Goal: Communication & Community: Connect with others

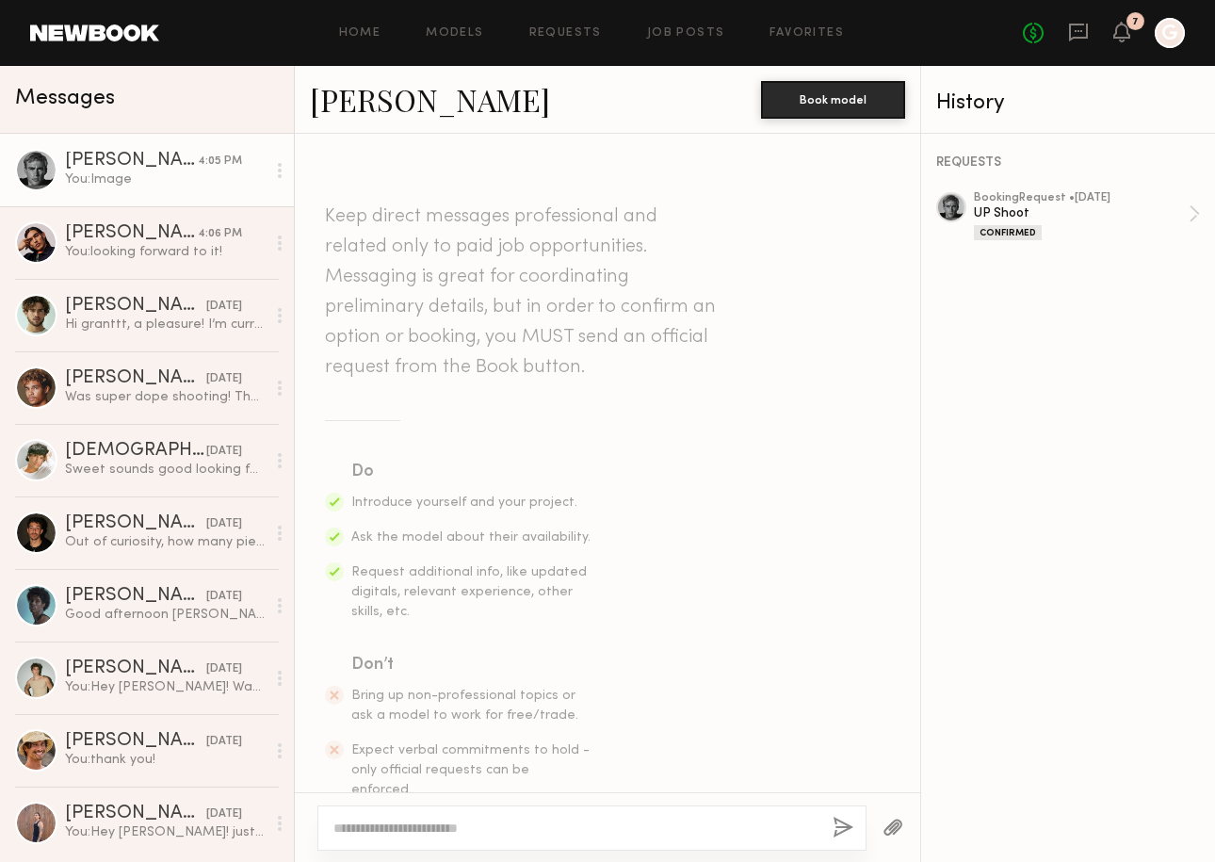
scroll to position [1662, 0]
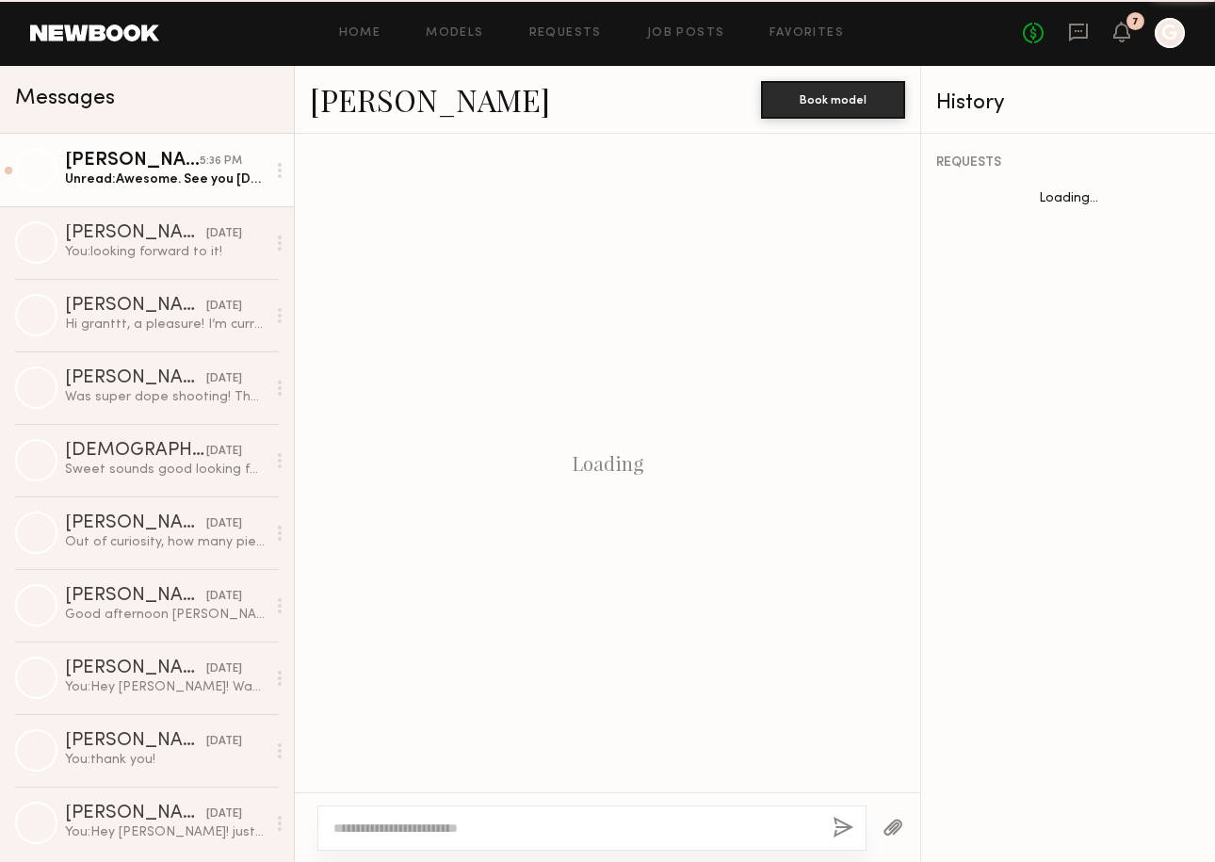
scroll to position [1858, 0]
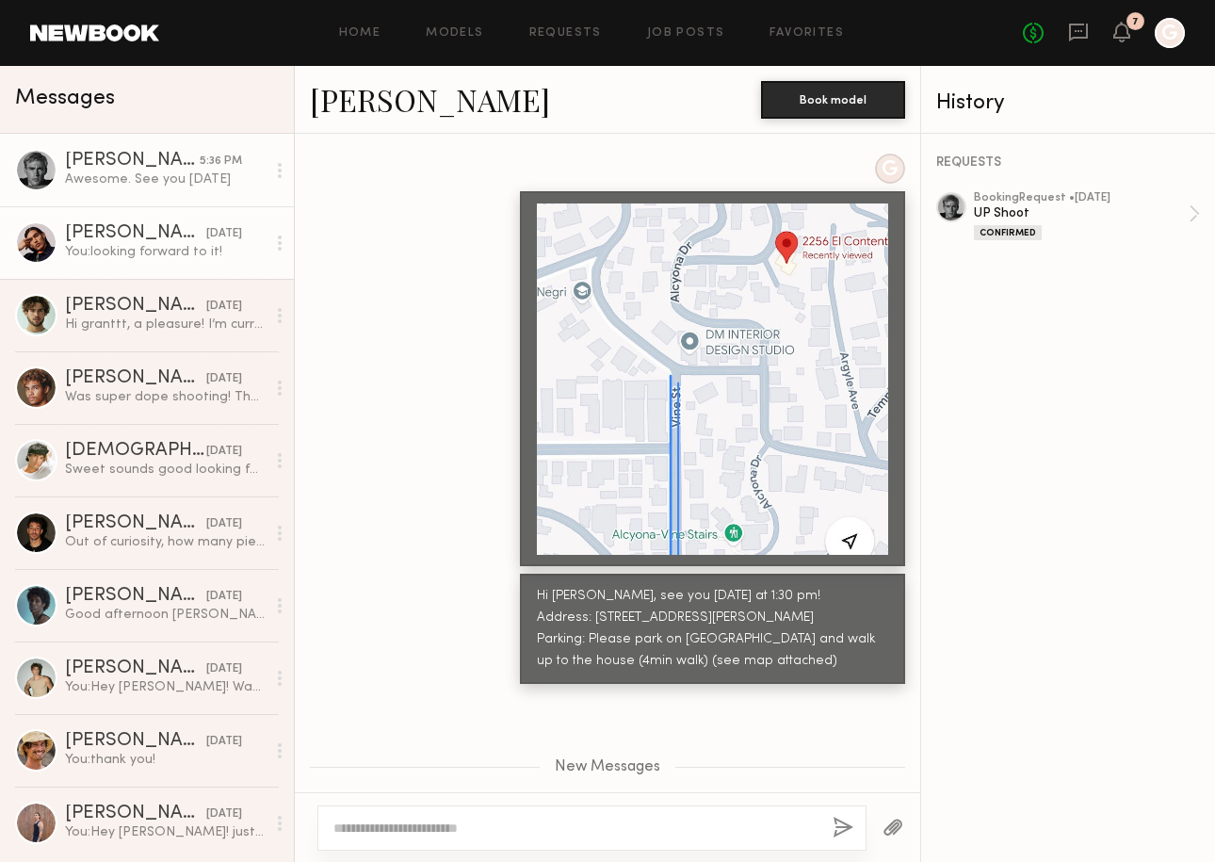
click at [168, 265] on link "[PERSON_NAME] [DATE] You: looking forward to it!" at bounding box center [147, 242] width 294 height 73
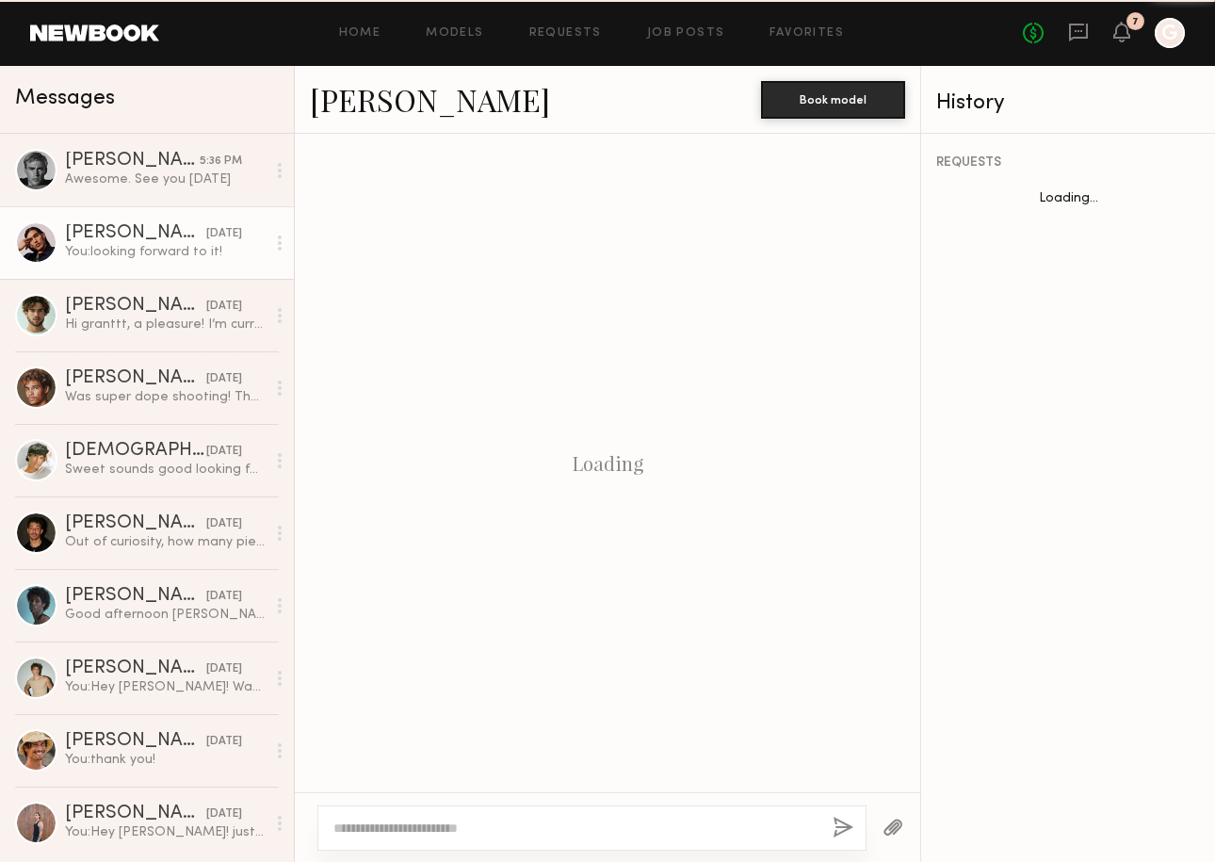
scroll to position [2013, 0]
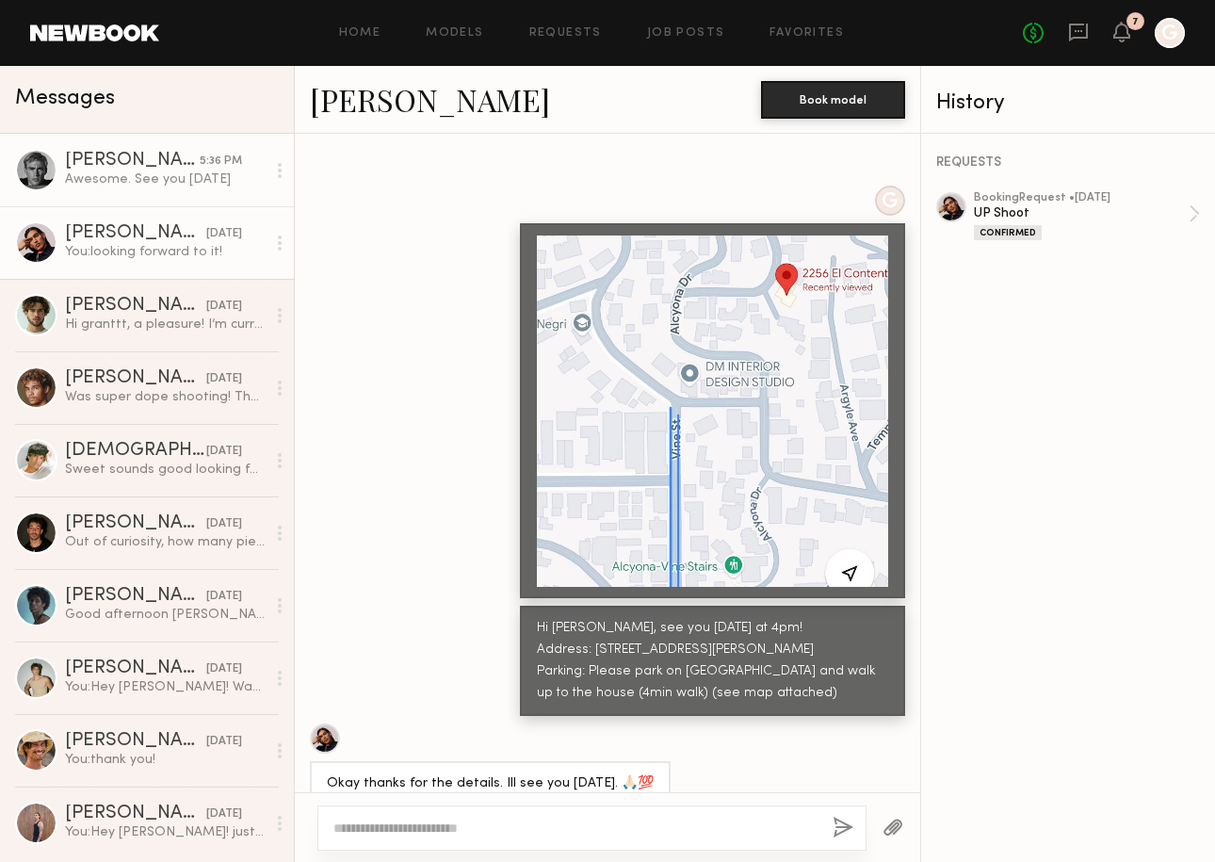
click at [163, 174] on div "Awesome. See you [DATE]" at bounding box center [165, 180] width 201 height 18
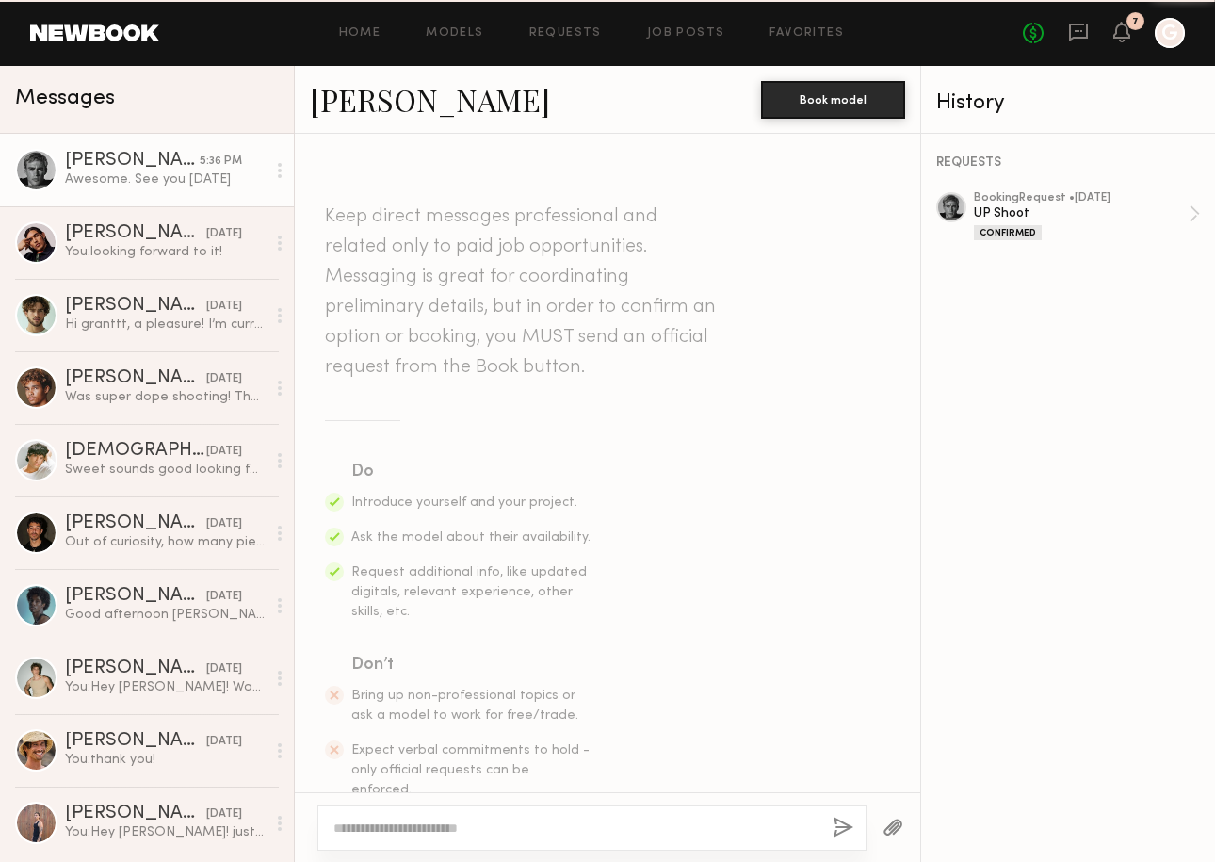
scroll to position [1715, 0]
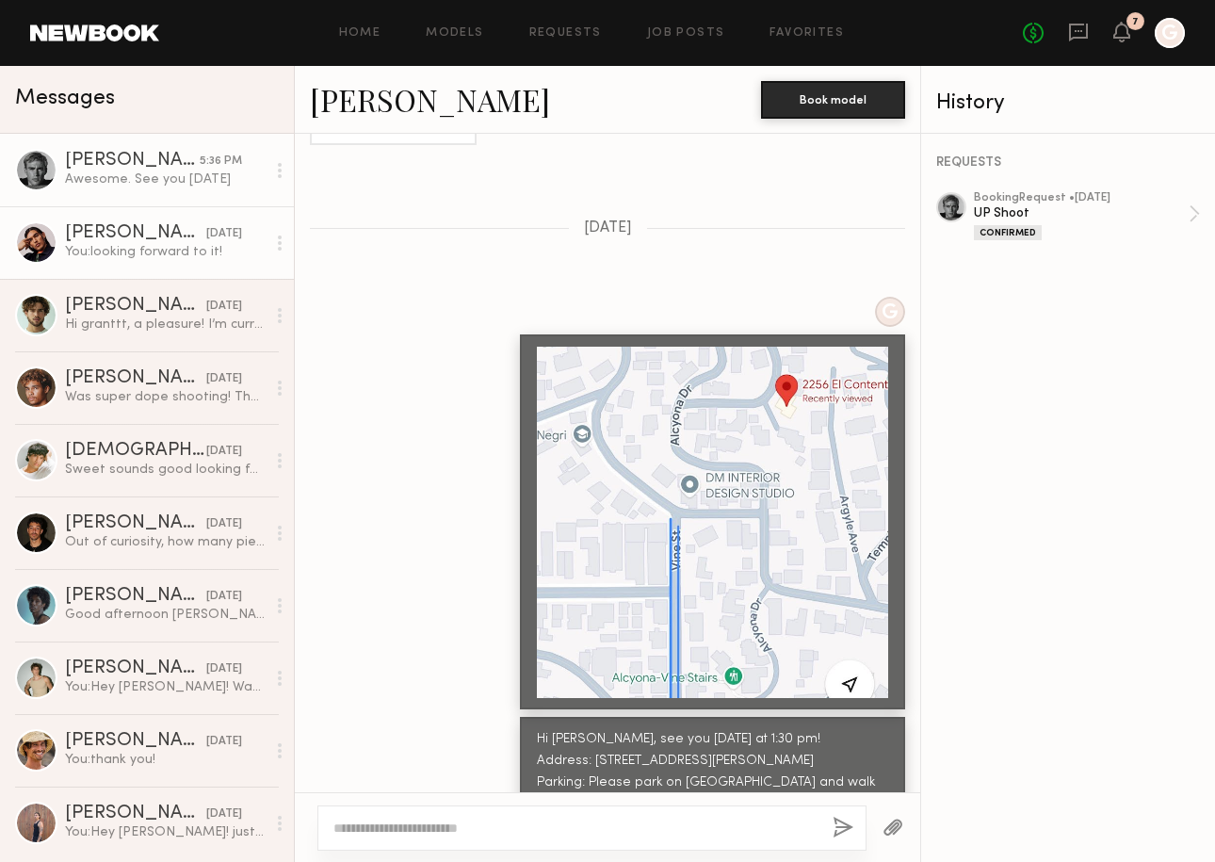
click at [130, 255] on div "You: looking forward to it!" at bounding box center [165, 252] width 201 height 18
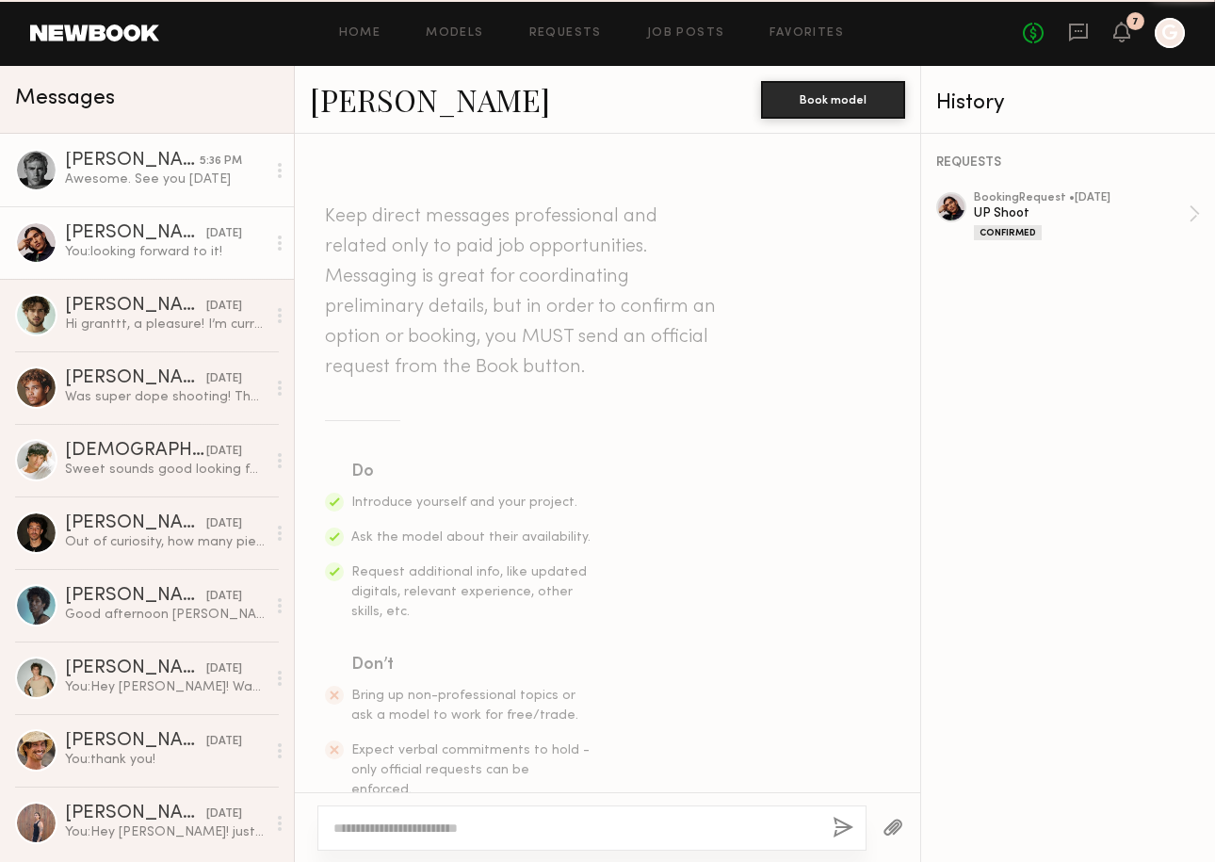
scroll to position [2013, 0]
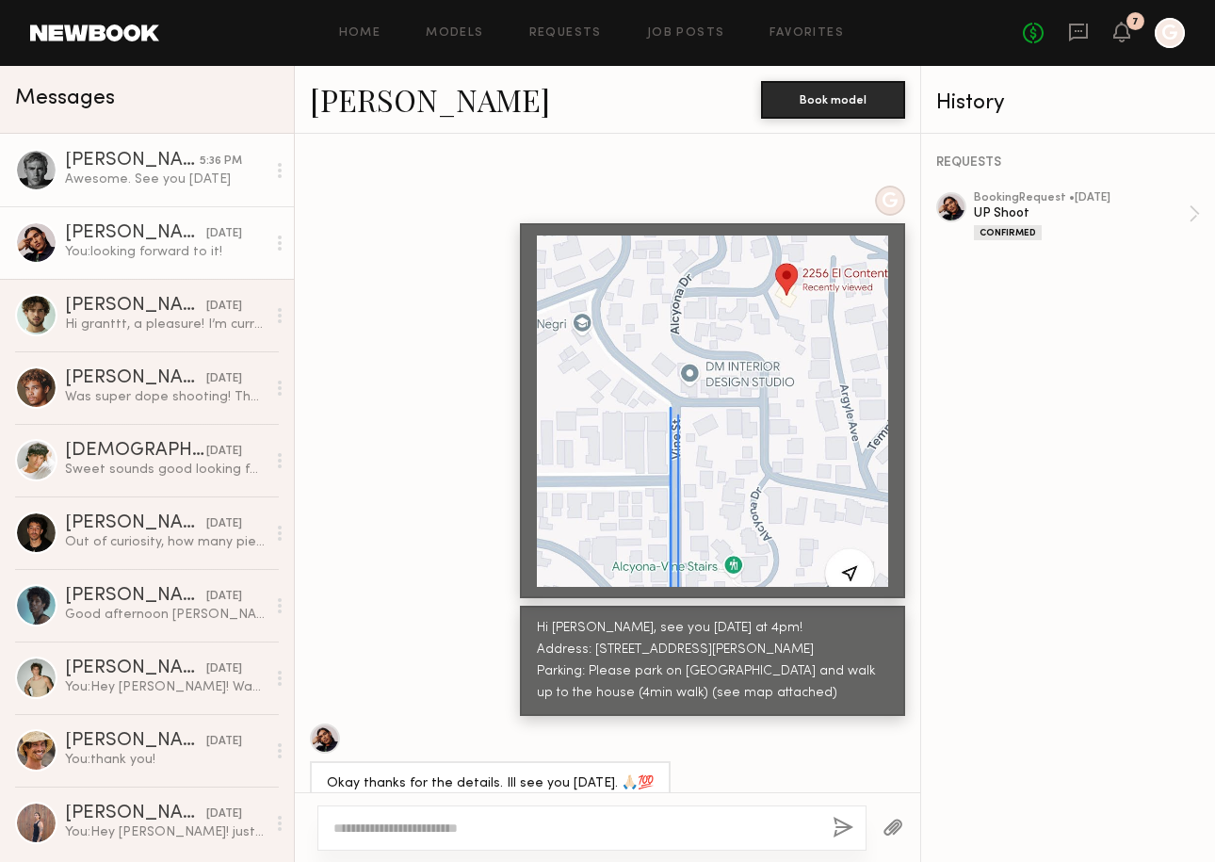
click at [133, 155] on div "[PERSON_NAME]" at bounding box center [132, 161] width 135 height 19
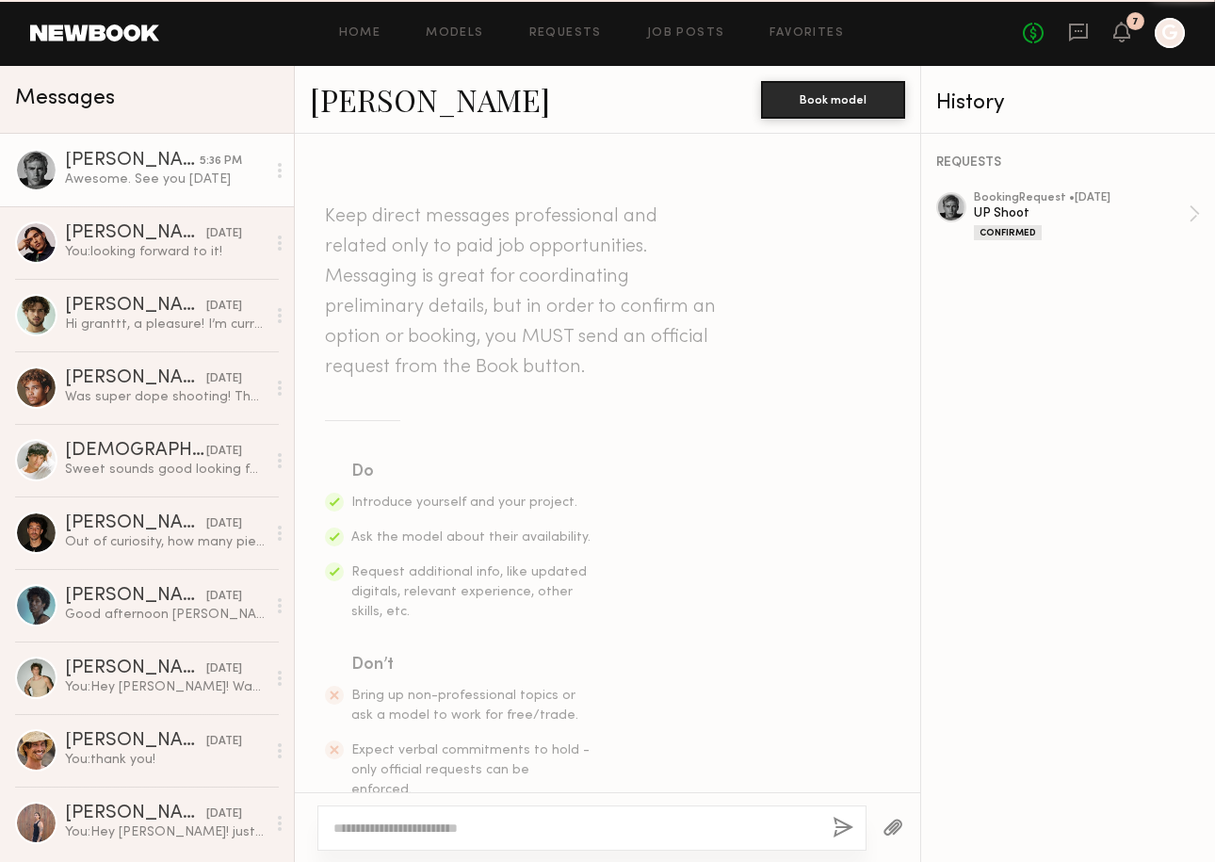
scroll to position [1715, 0]
